Goal: Task Accomplishment & Management: Manage account settings

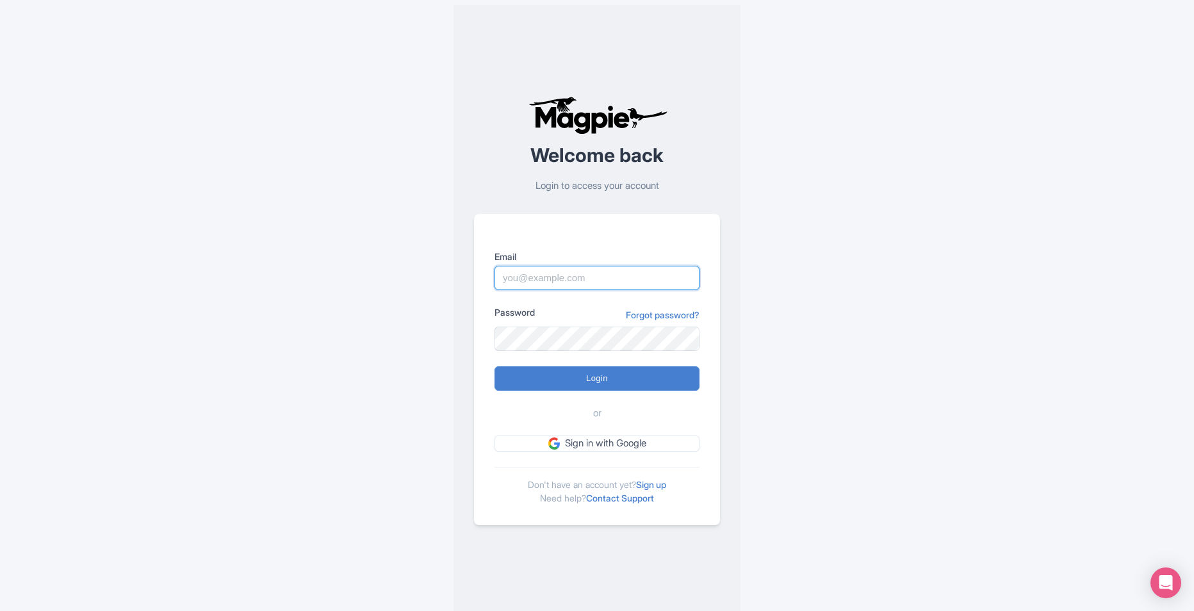
type input "reem.mahmoud@intrepidtravel.com"
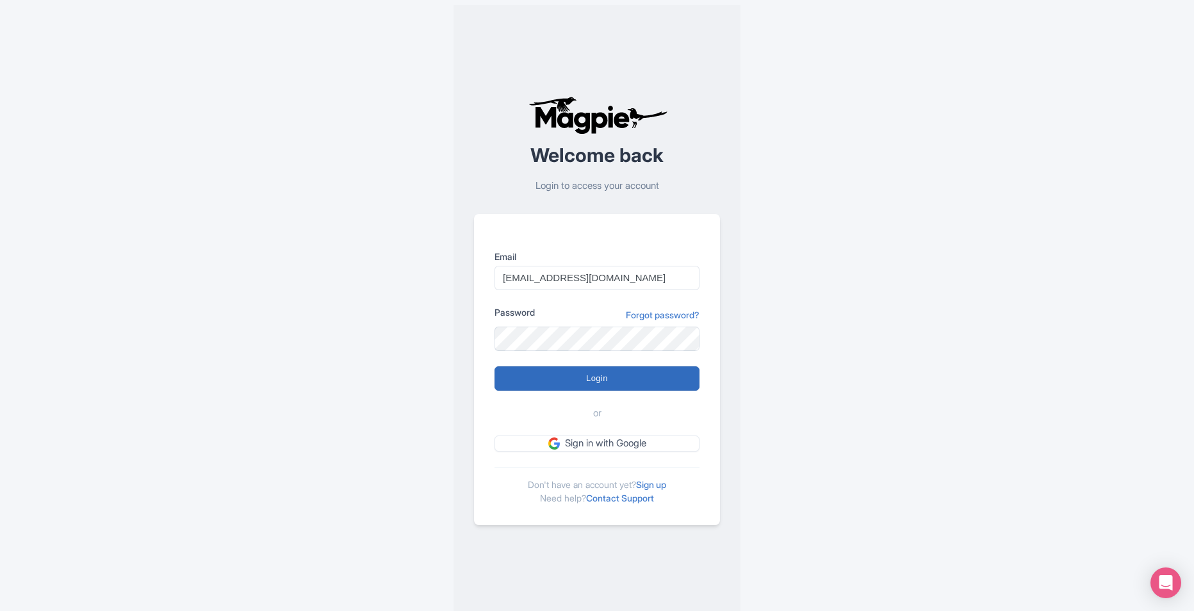
drag, startPoint x: 610, startPoint y: 393, endPoint x: 615, endPoint y: 386, distance: 9.2
click at [610, 391] on form "Email reem.mahmoud@intrepidtravel.com Password Forgot password? Login or Sign i…" at bounding box center [597, 351] width 205 height 202
click at [618, 381] on input "Login" at bounding box center [597, 379] width 205 height 24
type input "Logging in..."
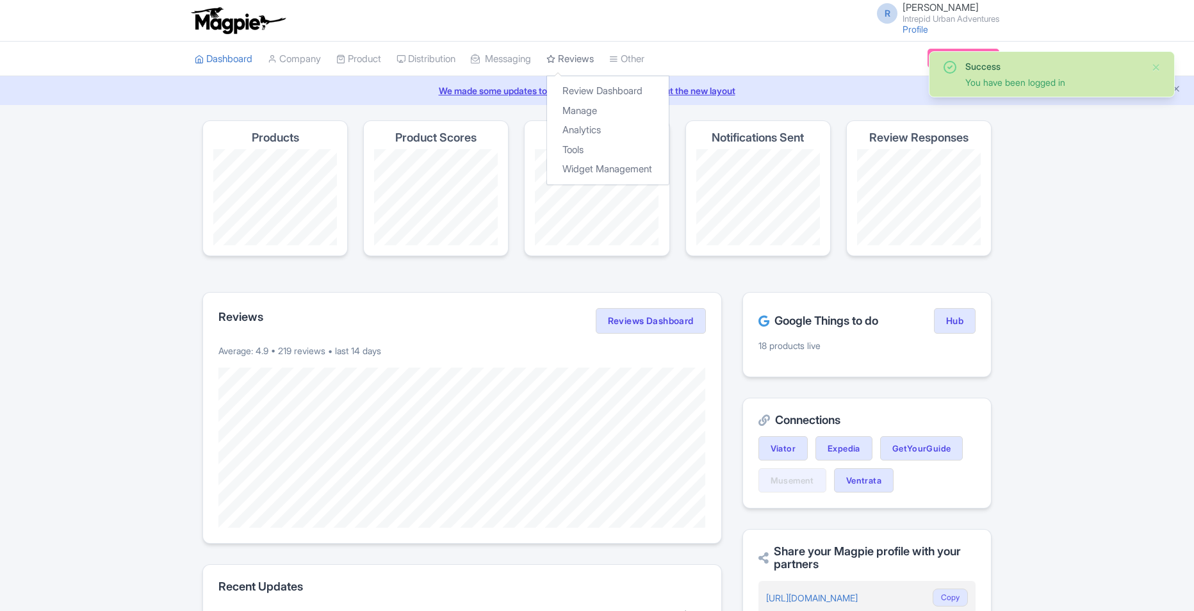
click at [556, 62] on icon at bounding box center [551, 58] width 9 height 9
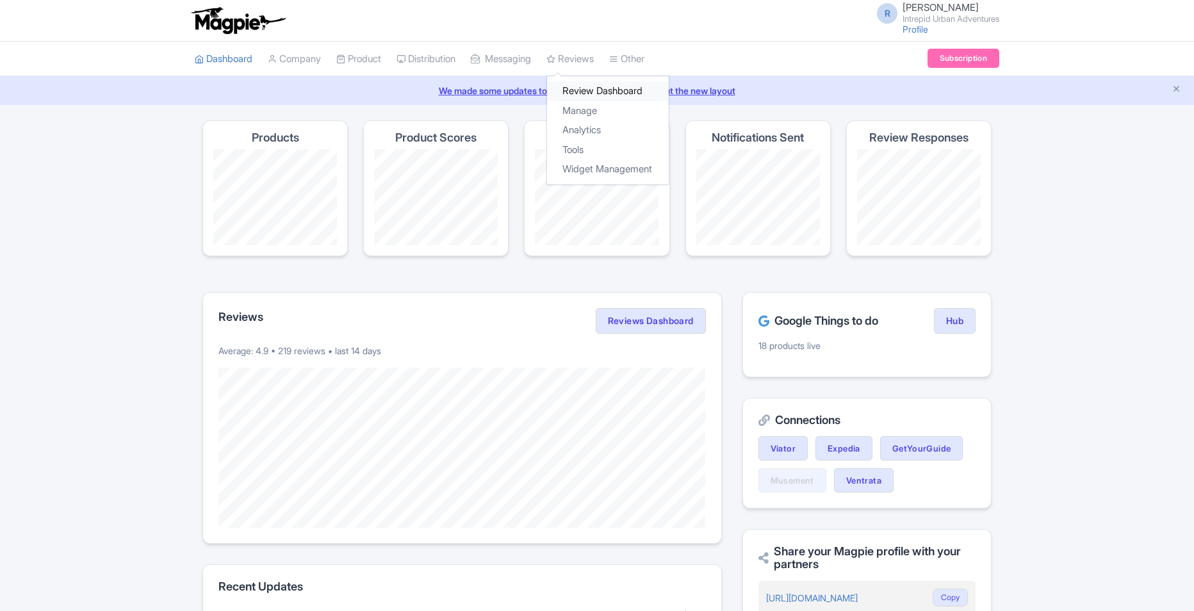
click at [586, 85] on link "Review Dashboard" at bounding box center [608, 91] width 122 height 20
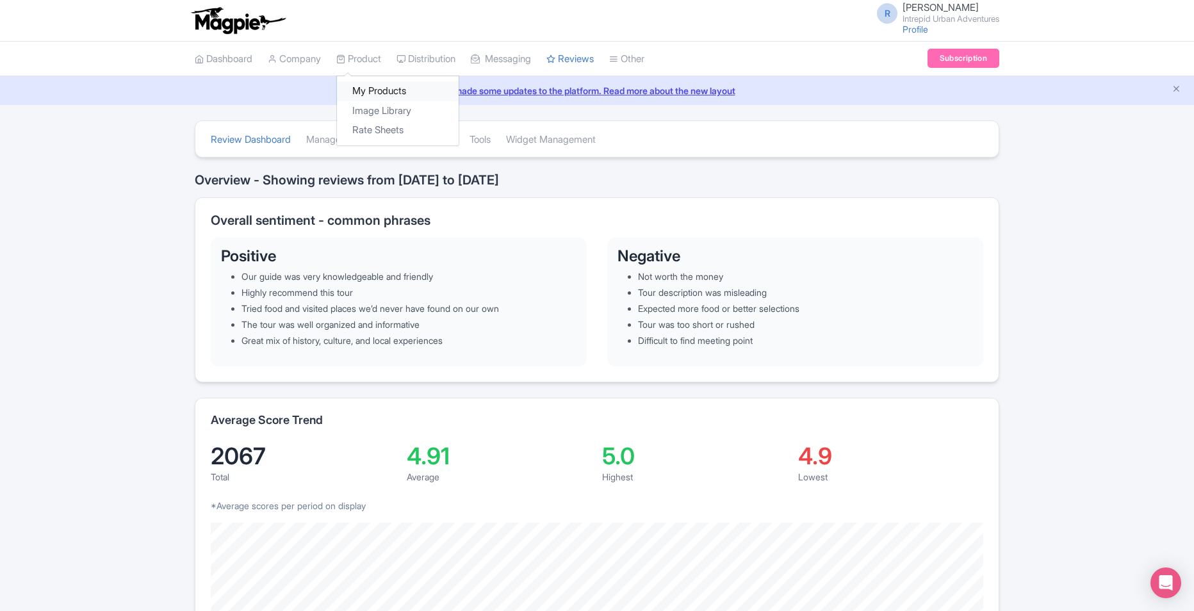
click at [382, 83] on link "My Products" at bounding box center [398, 91] width 122 height 20
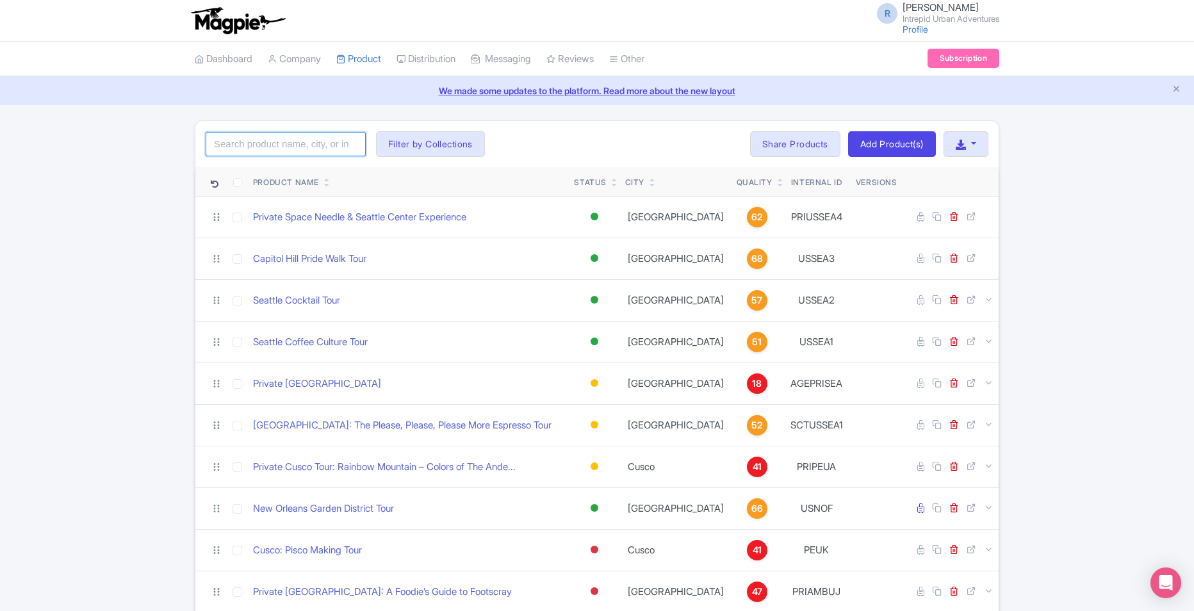
click at [295, 141] on input "search" at bounding box center [286, 144] width 160 height 24
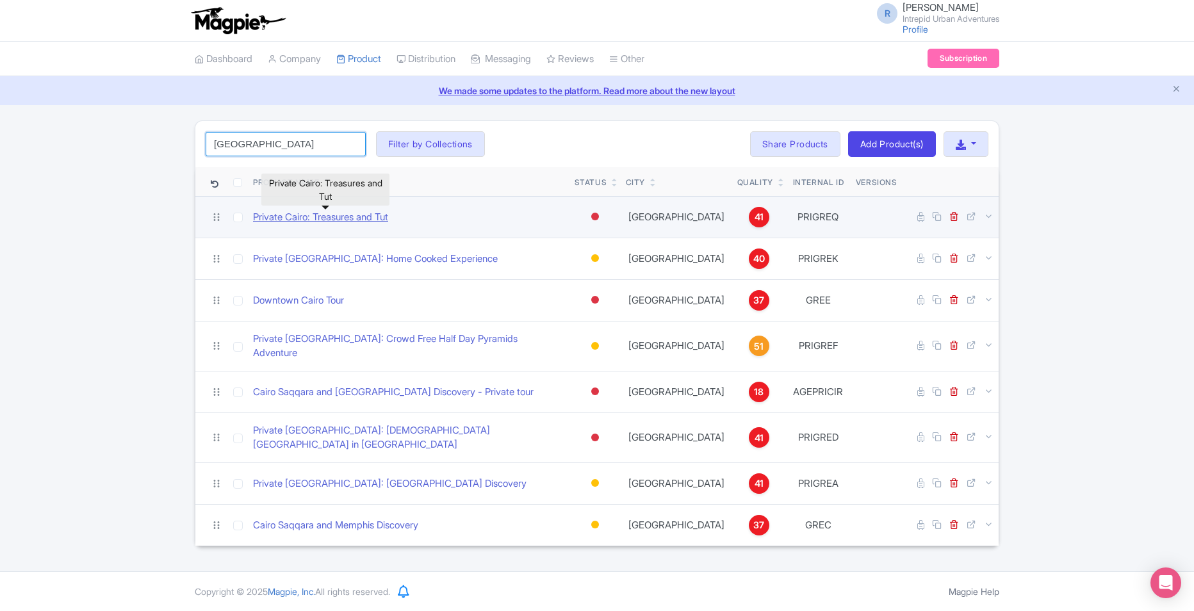
type input "cairo"
click at [373, 219] on link "Private Cairo: Treasures and Tut" at bounding box center [320, 217] width 135 height 15
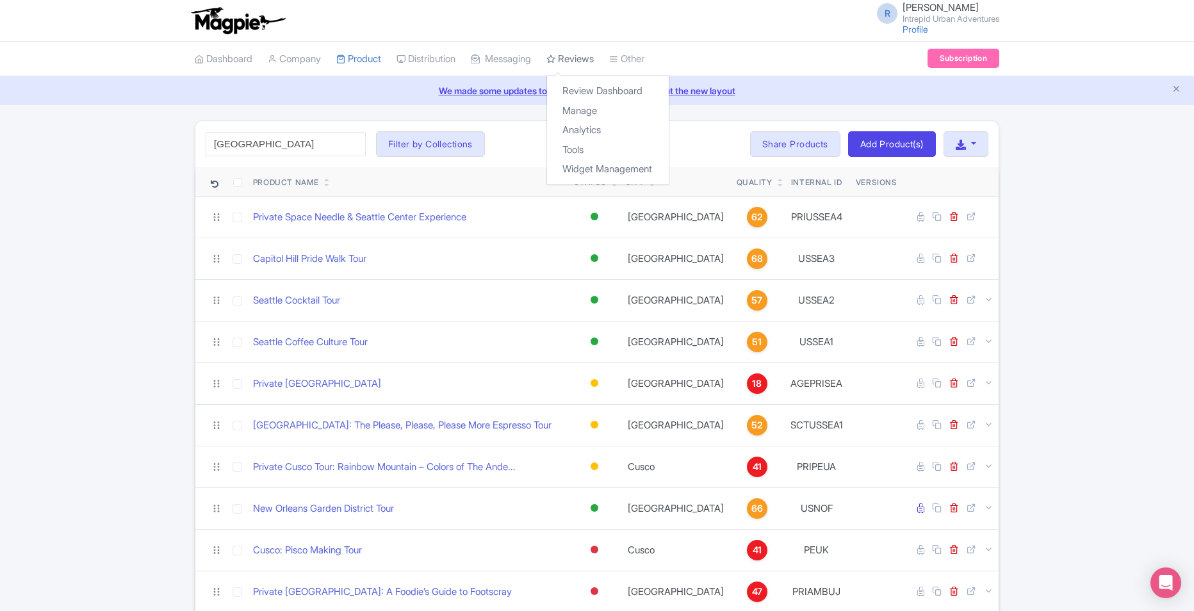
click at [592, 56] on link "Reviews" at bounding box center [570, 59] width 47 height 35
click at [604, 94] on link "Review Dashboard" at bounding box center [608, 91] width 122 height 20
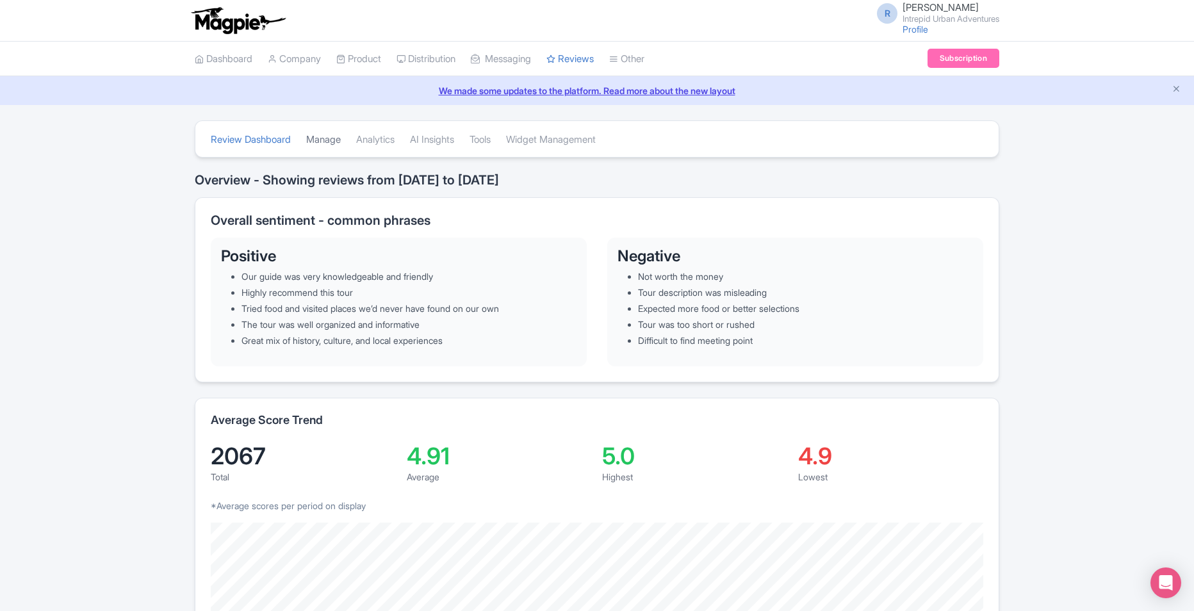
click at [332, 141] on link "Manage" at bounding box center [323, 139] width 35 height 35
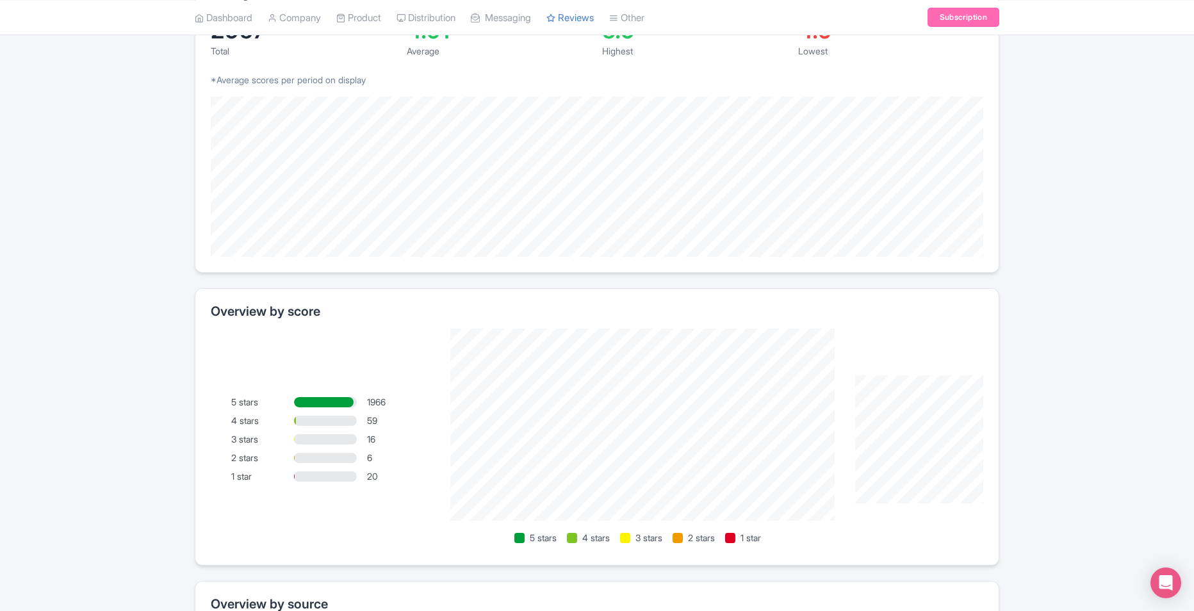
scroll to position [449, 0]
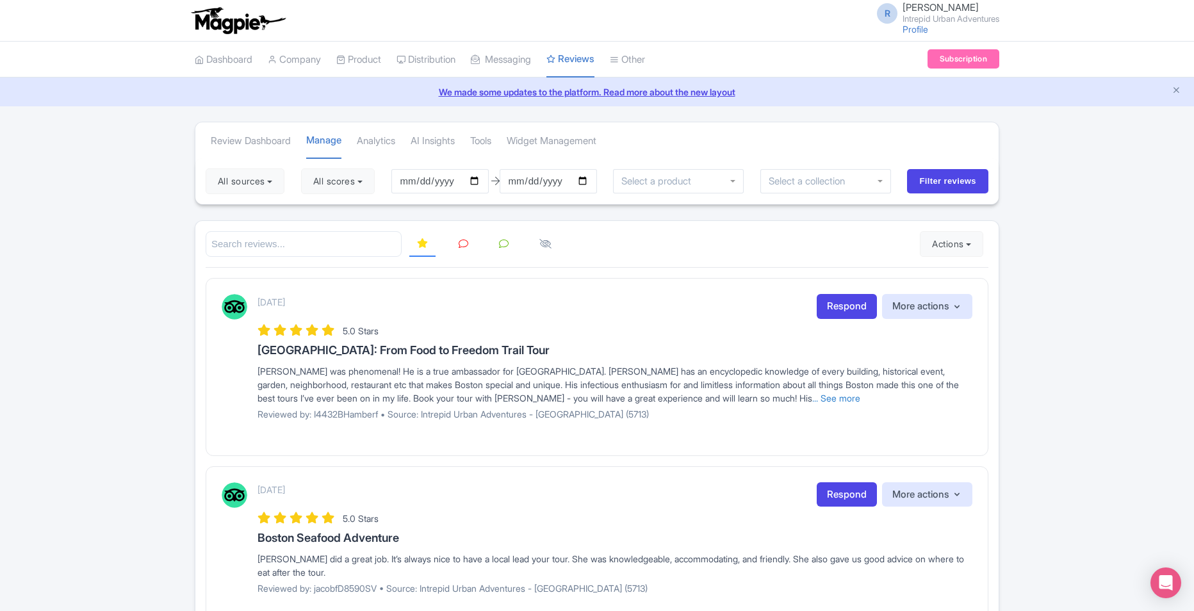
click at [355, 237] on input "search" at bounding box center [304, 244] width 196 height 26
click at [688, 179] on input "select-one" at bounding box center [660, 182] width 77 height 12
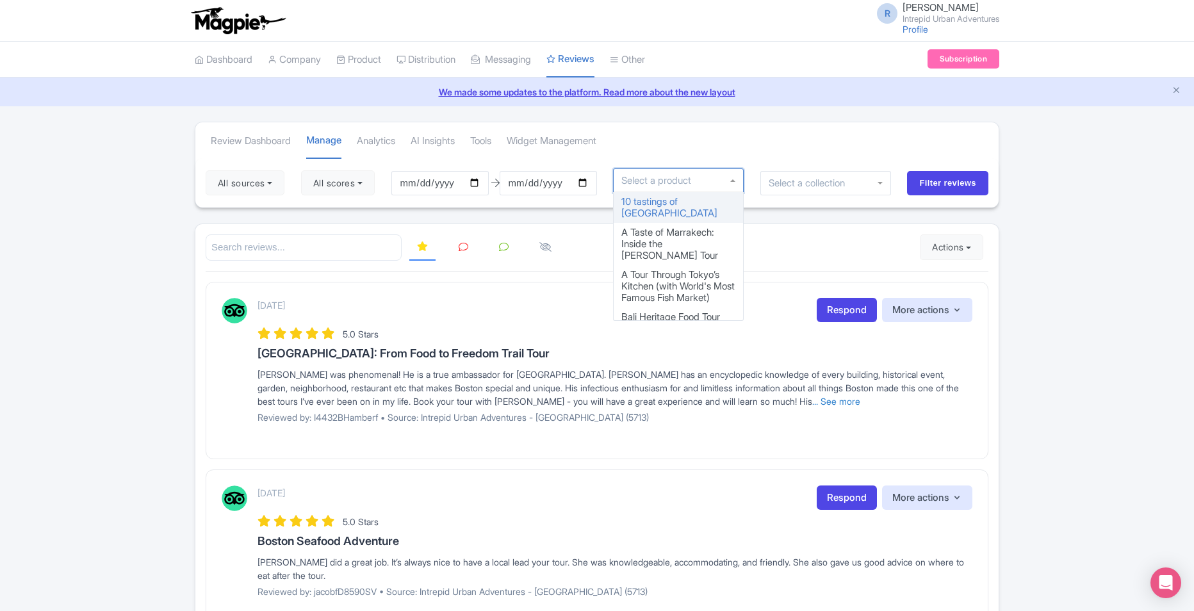
click at [686, 179] on input "select-one" at bounding box center [660, 181] width 77 height 12
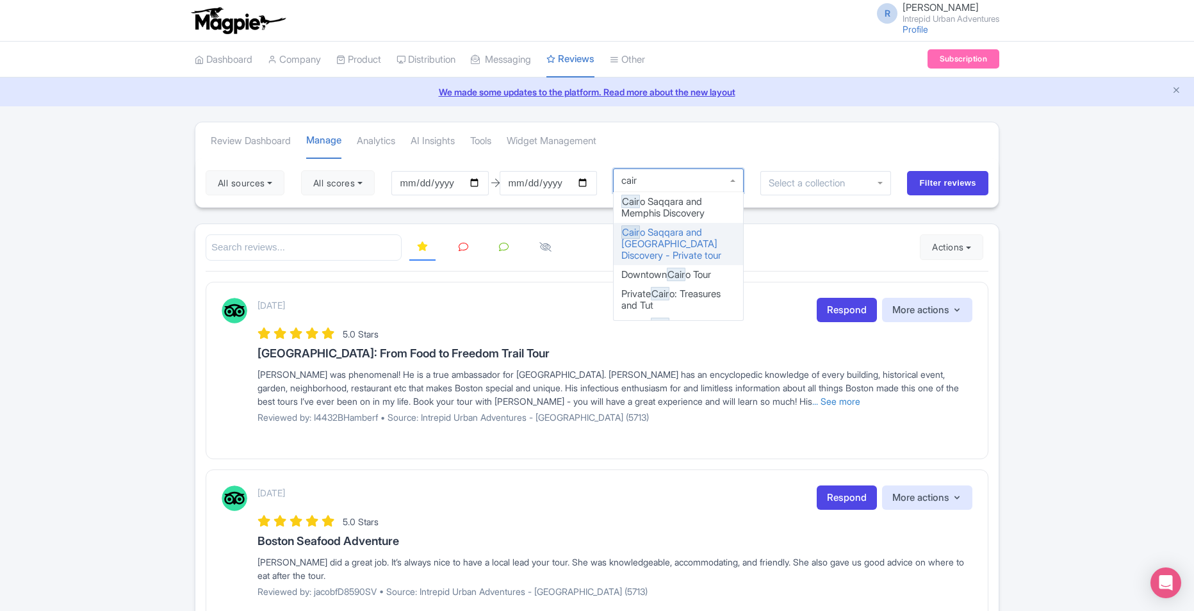
type input "cairo"
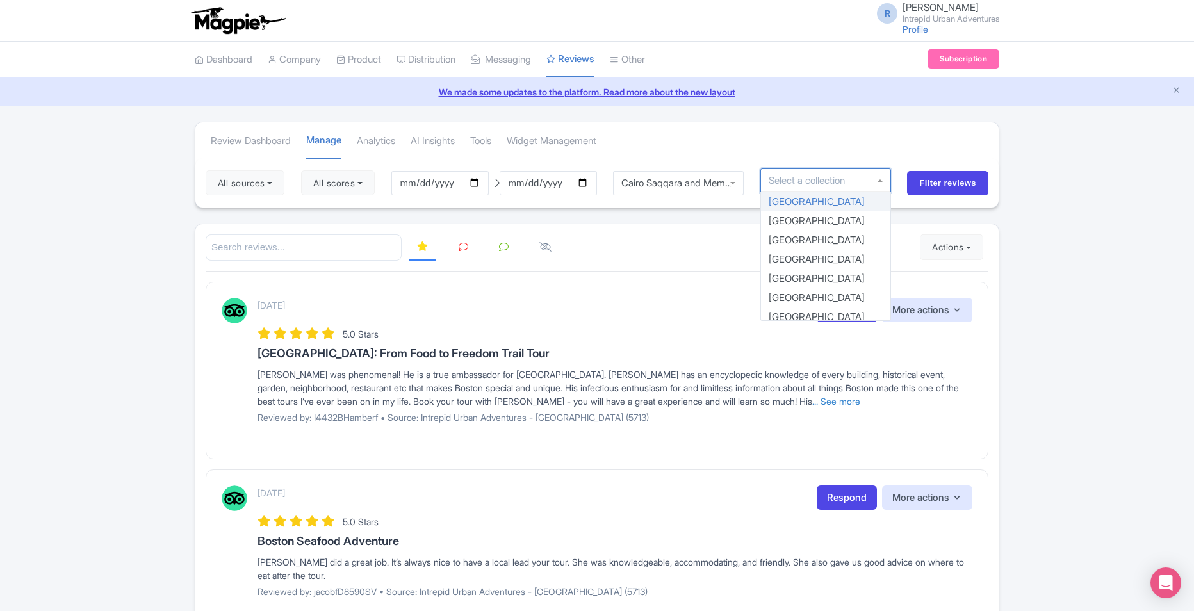
click at [796, 184] on input "select-one" at bounding box center [811, 181] width 85 height 12
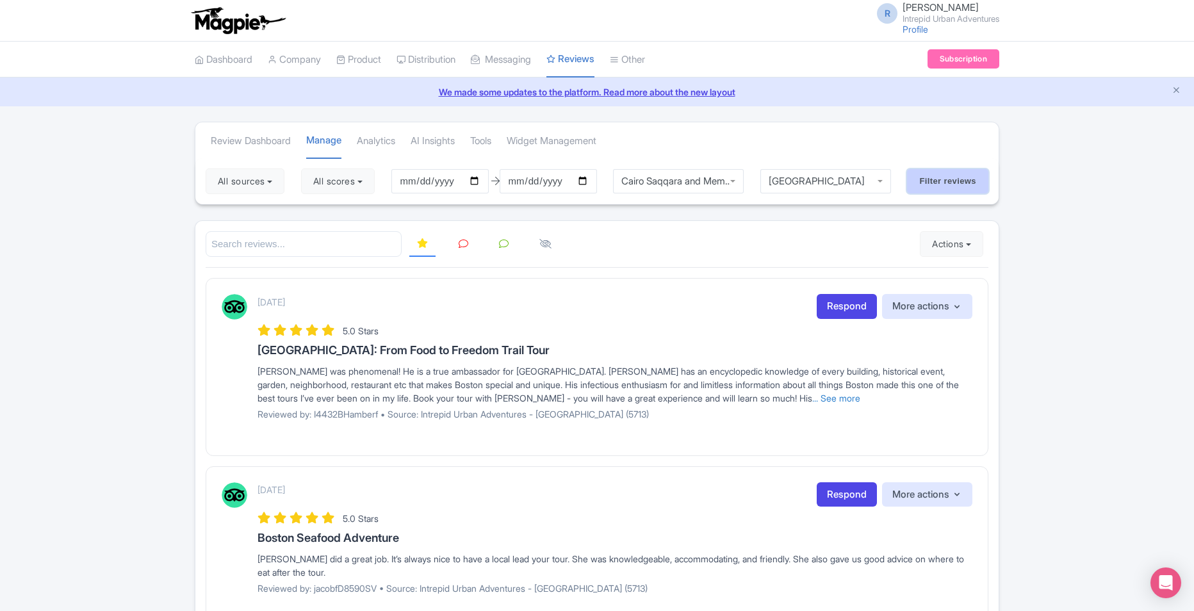
click at [924, 186] on input "Filter reviews" at bounding box center [947, 181] width 81 height 24
click at [478, 183] on input "[DATE]" at bounding box center [440, 181] width 97 height 24
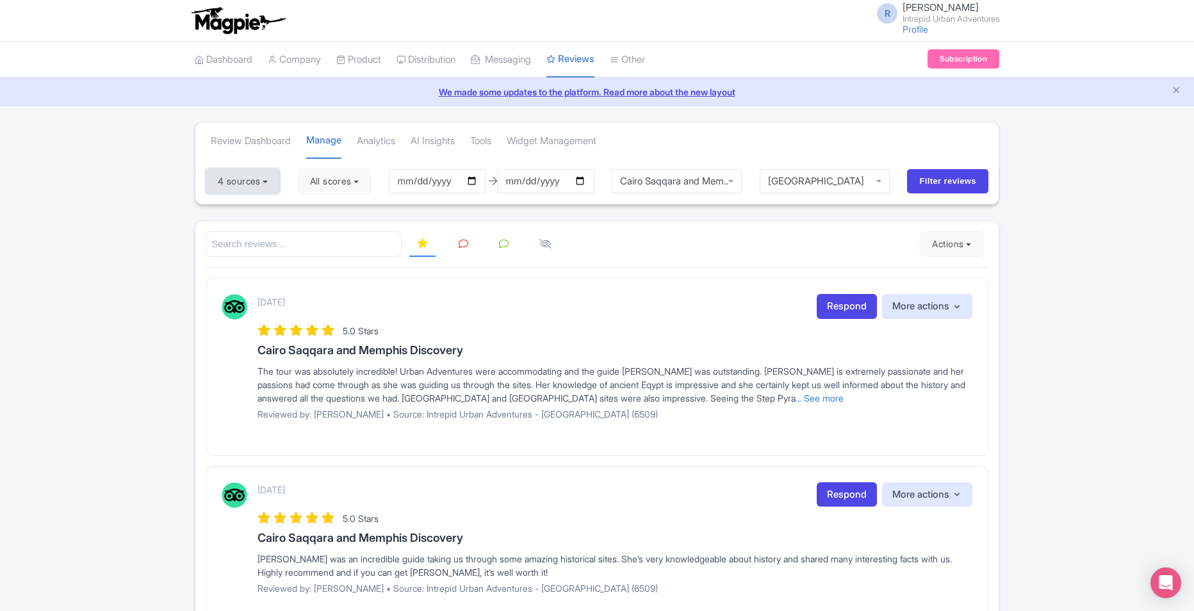
click at [254, 172] on button "4 sources" at bounding box center [243, 182] width 74 height 26
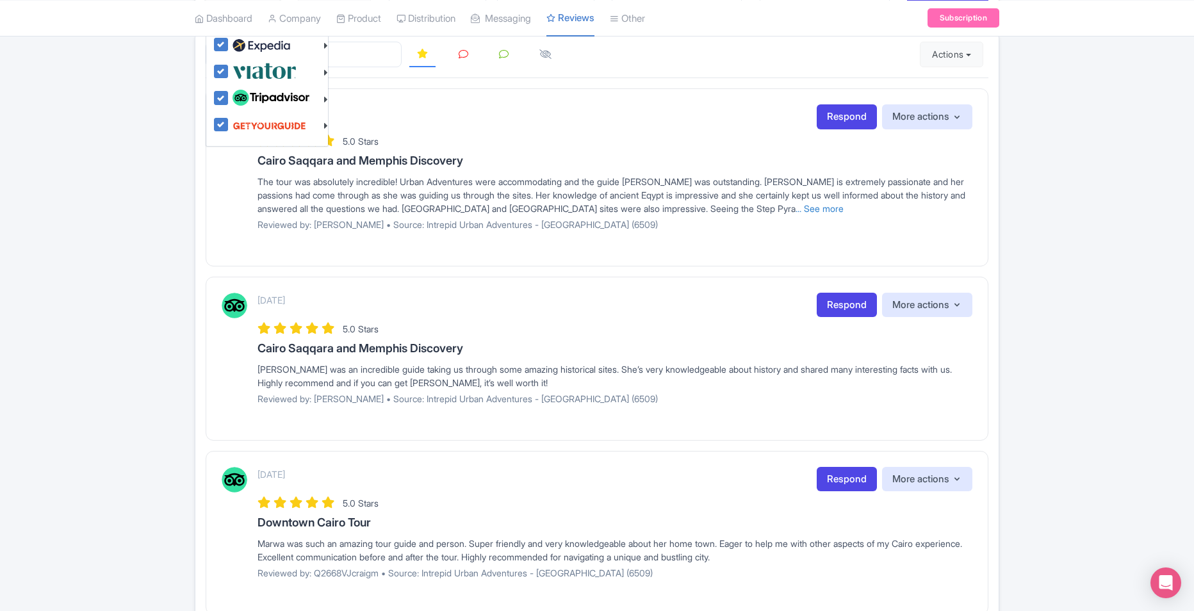
scroll to position [128, 0]
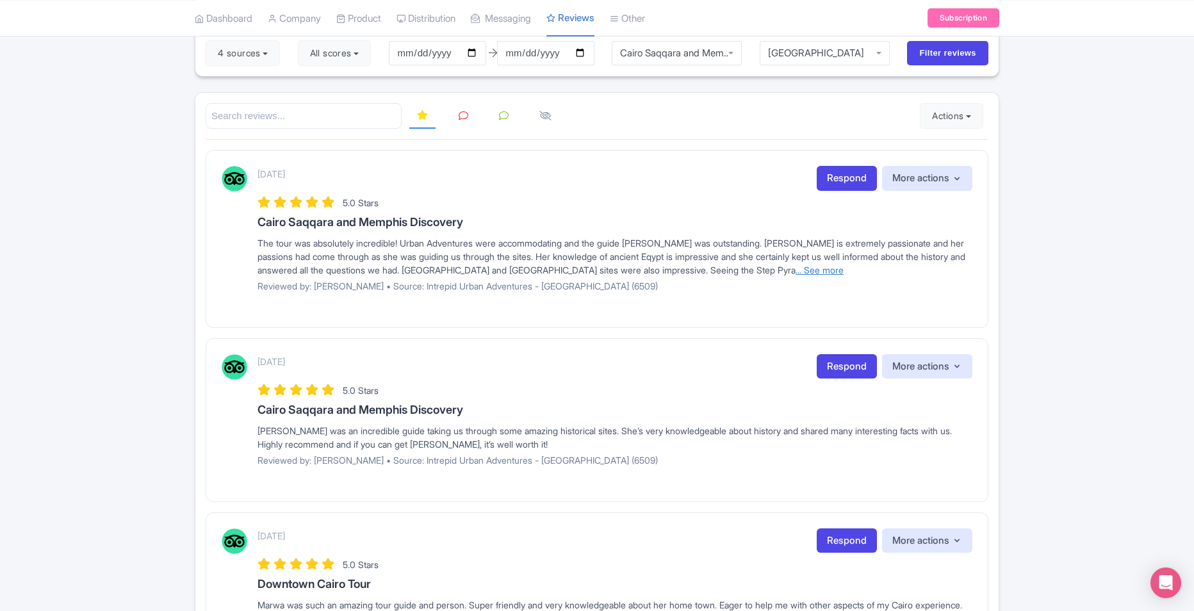
click at [796, 265] on link "... See more" at bounding box center [820, 270] width 48 height 11
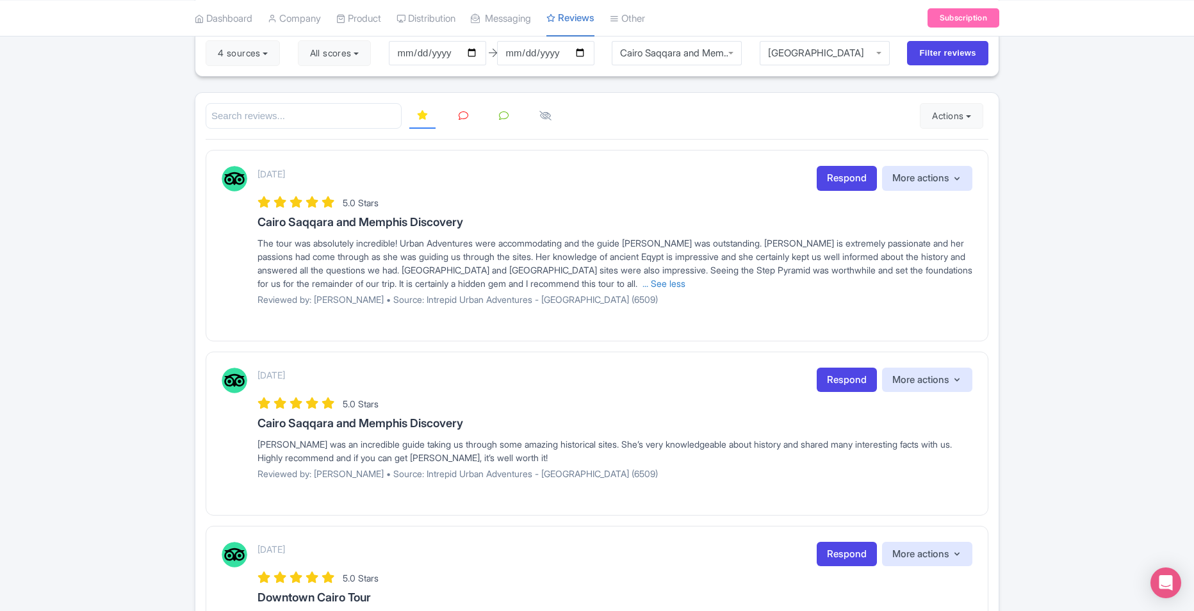
click at [238, 175] on img at bounding box center [235, 179] width 26 height 26
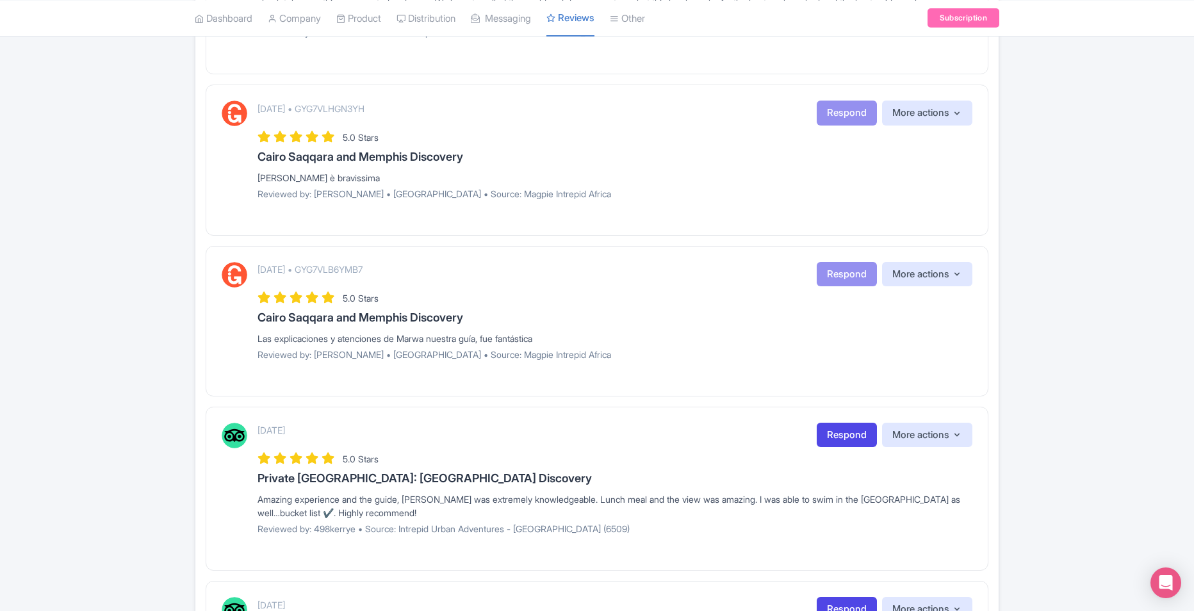
scroll to position [1282, 0]
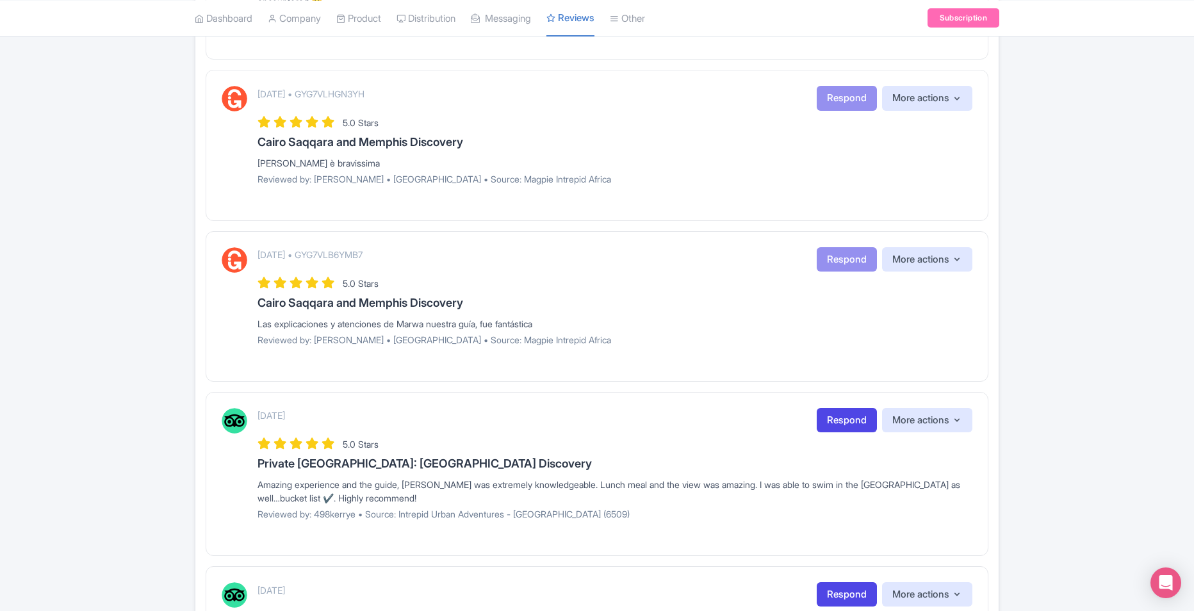
click at [235, 247] on img at bounding box center [235, 260] width 26 height 26
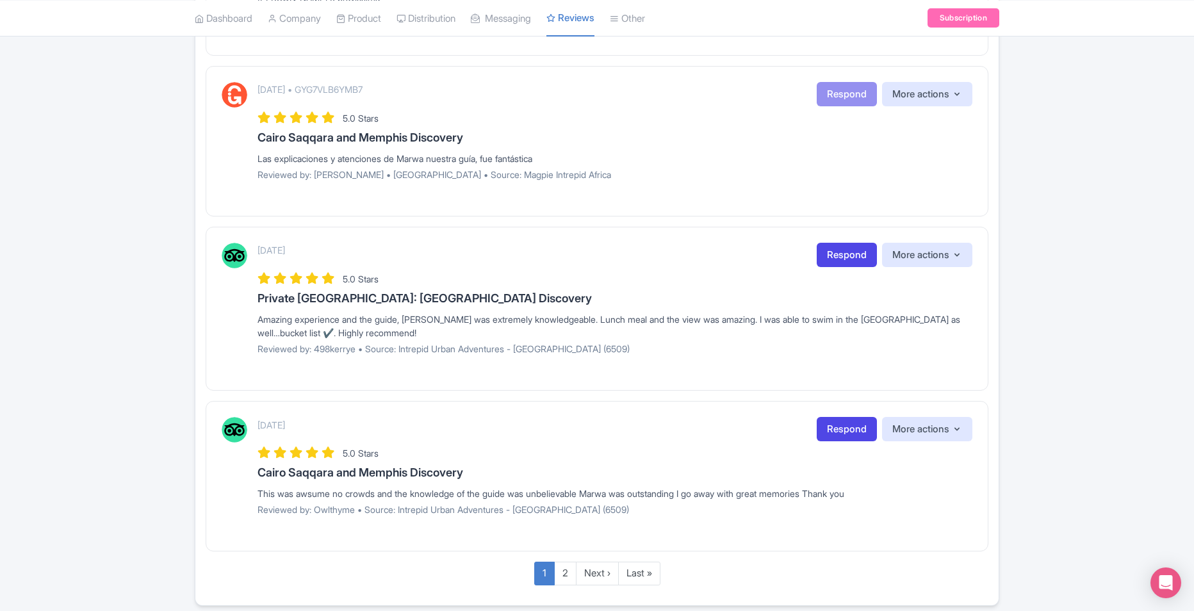
scroll to position [1483, 0]
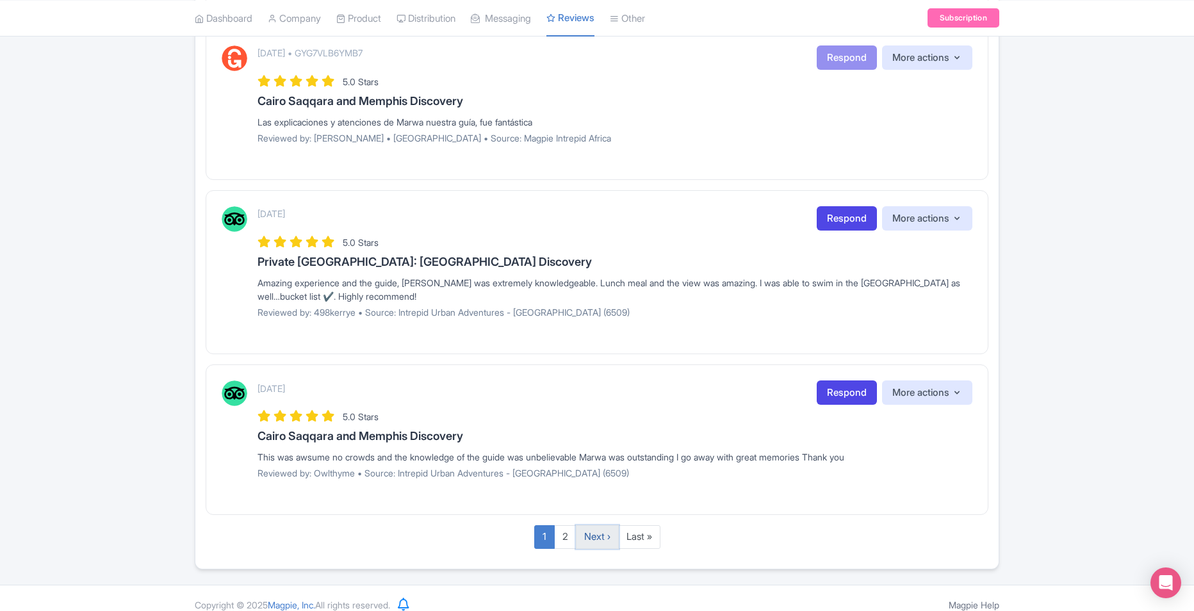
click at [604, 528] on link "Next ›" at bounding box center [597, 537] width 43 height 24
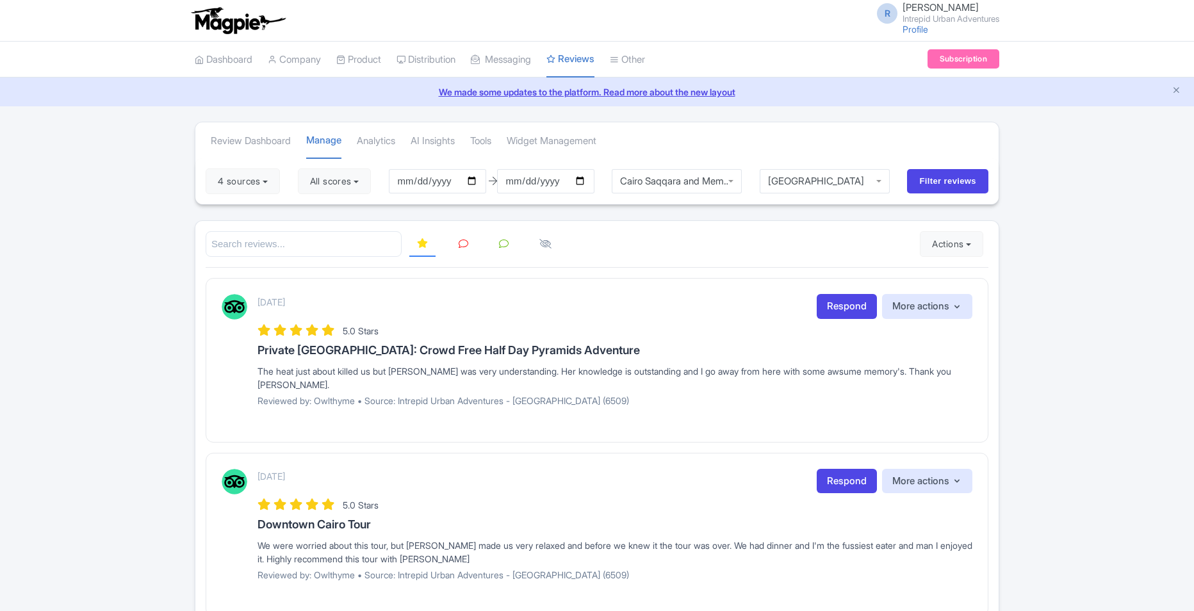
scroll to position [115, 0]
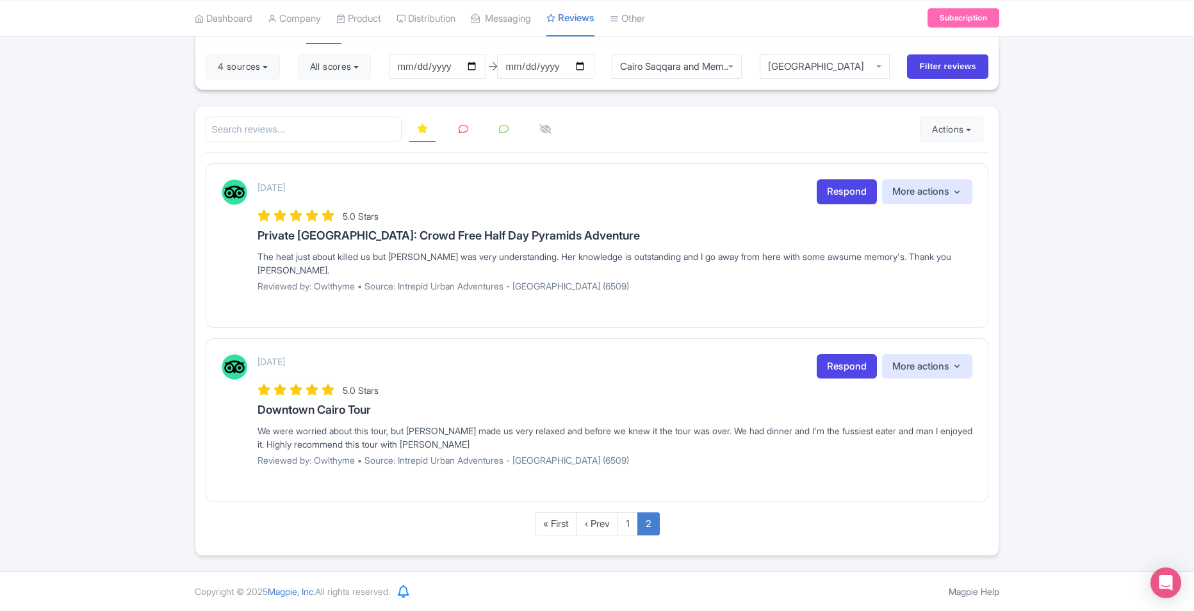
click at [233, 190] on img at bounding box center [235, 192] width 26 height 26
click at [948, 195] on button "More actions" at bounding box center [927, 191] width 90 height 25
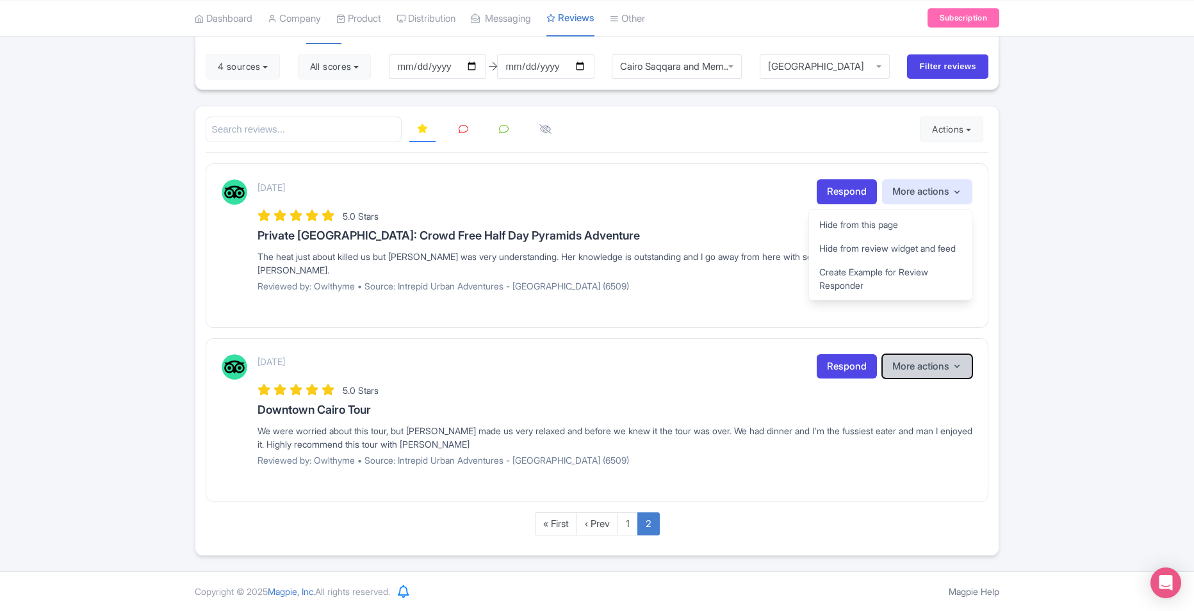
click at [933, 365] on button "More actions" at bounding box center [927, 366] width 90 height 25
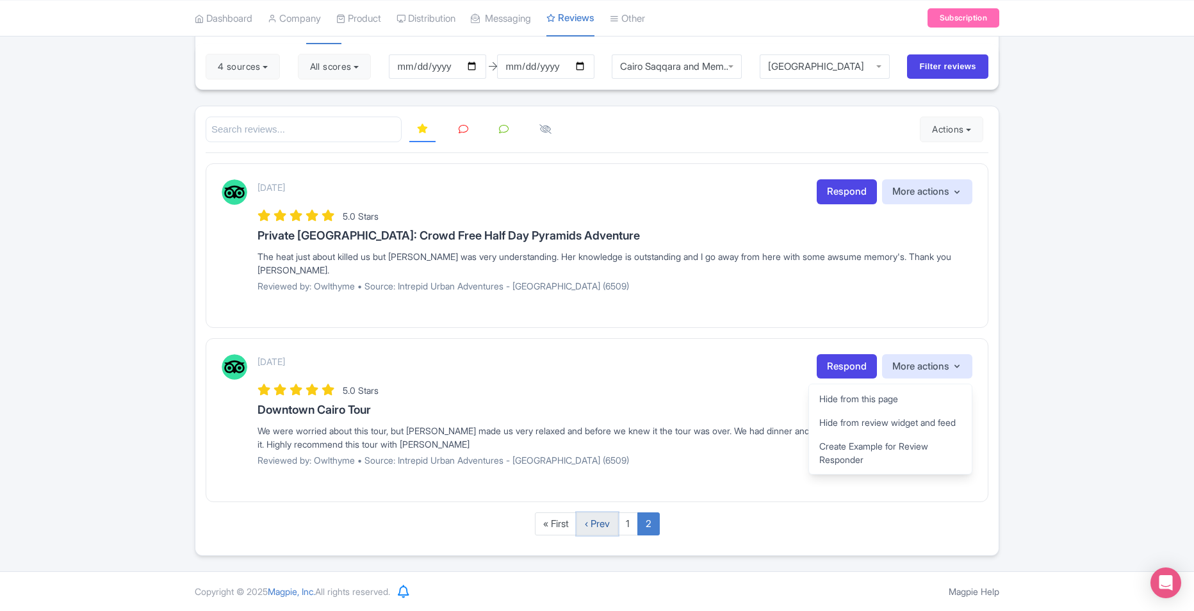
click at [595, 525] on link "‹ Prev" at bounding box center [598, 525] width 42 height 24
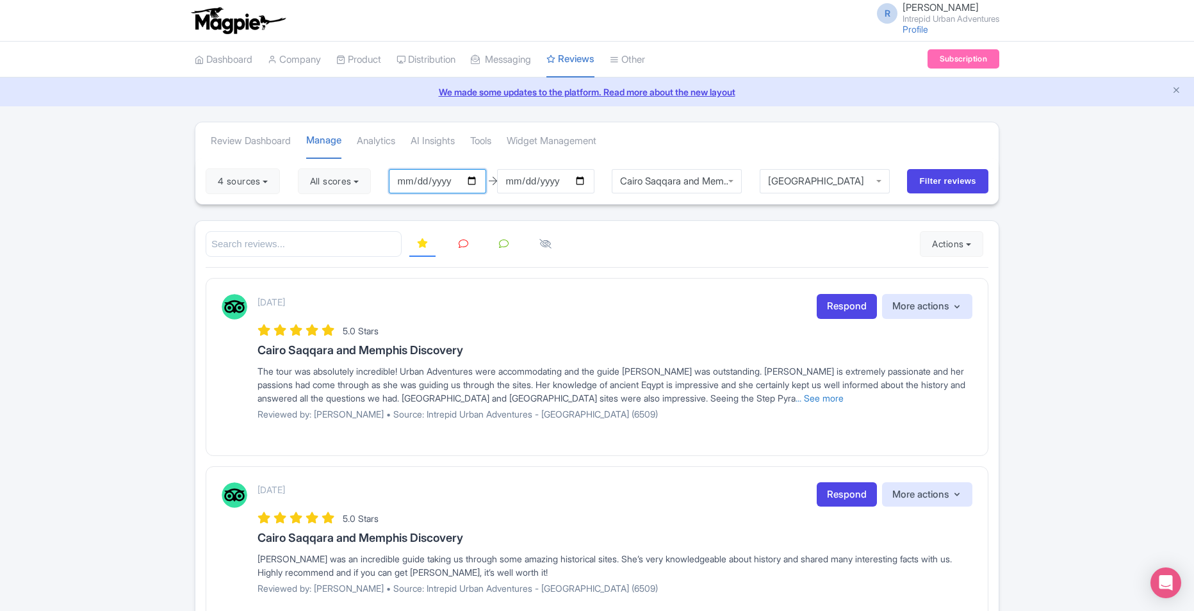
click at [477, 177] on input "[DATE]" at bounding box center [437, 181] width 97 height 24
type input "[DATE]"
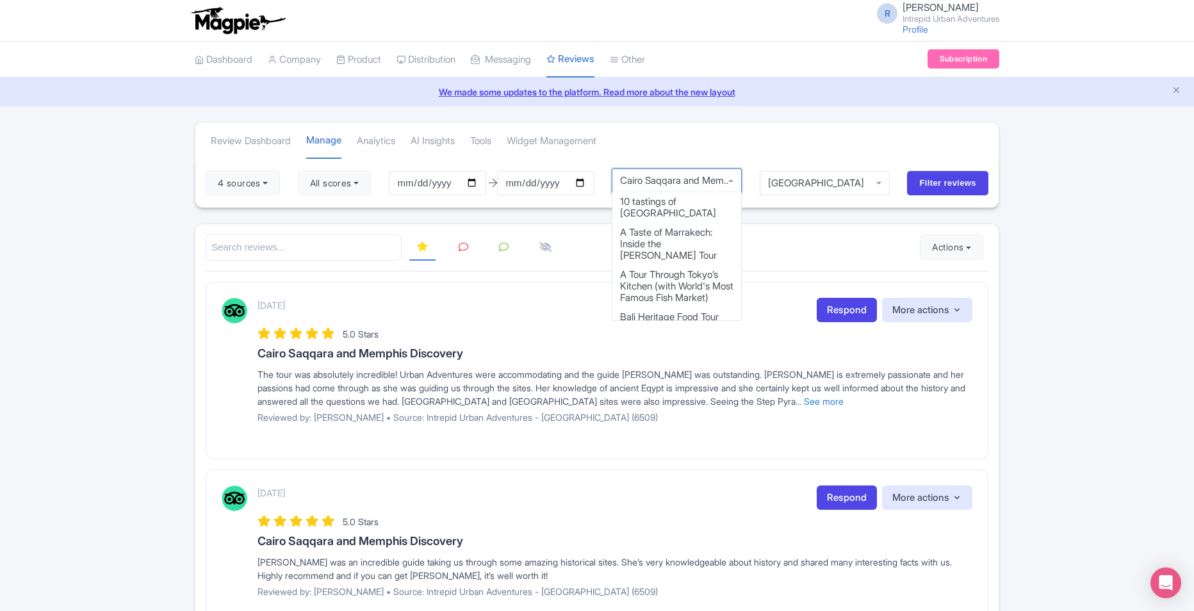
click at [732, 183] on div "Cairo Saqqara and Memphis Discovery" at bounding box center [677, 181] width 131 height 24
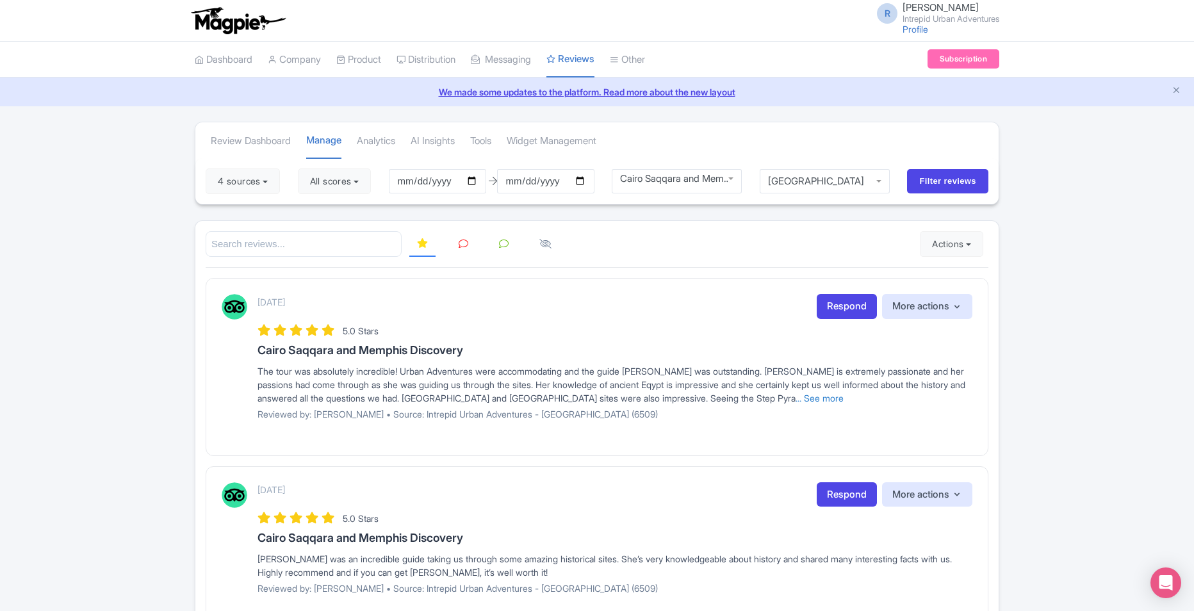
click at [937, 182] on input "Filter reviews" at bounding box center [947, 181] width 81 height 24
